Goal: Book appointment/travel/reservation

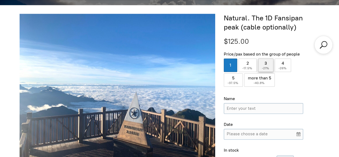
scroll to position [147, 0]
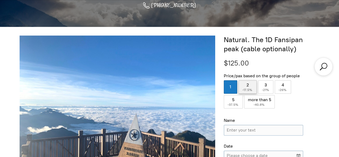
click at [247, 83] on label "2 ( -17.5% )" at bounding box center [248, 86] width 18 height 13
click at [247, 83] on input "2 ( -17.5% )" at bounding box center [248, 86] width 18 height 13
radio input "true"
click at [232, 88] on label "1" at bounding box center [230, 86] width 13 height 13
click at [232, 88] on input "1" at bounding box center [230, 86] width 13 height 13
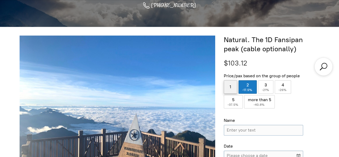
radio input "true"
click at [286, 89] on span "-26%" at bounding box center [282, 90] width 9 height 4
click at [286, 89] on input "4 ( -26% )" at bounding box center [283, 86] width 16 height 13
radio input "true"
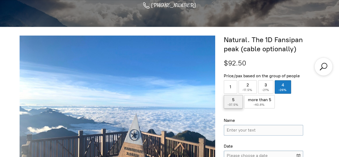
click at [235, 103] on span "-37.5%" at bounding box center [234, 105] width 12 height 4
click at [235, 103] on input "5 ( -37.5% )" at bounding box center [233, 101] width 19 height 13
radio input "true"
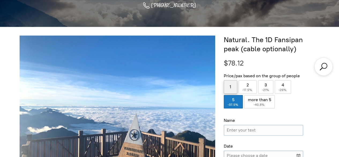
click at [232, 87] on label "1" at bounding box center [230, 86] width 13 height 13
click at [232, 87] on input "1" at bounding box center [230, 86] width 13 height 13
radio input "true"
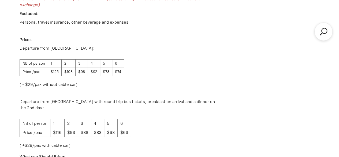
scroll to position [844, 0]
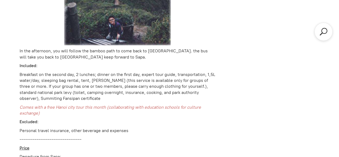
scroll to position [801, 0]
